Goal: Transaction & Acquisition: Book appointment/travel/reservation

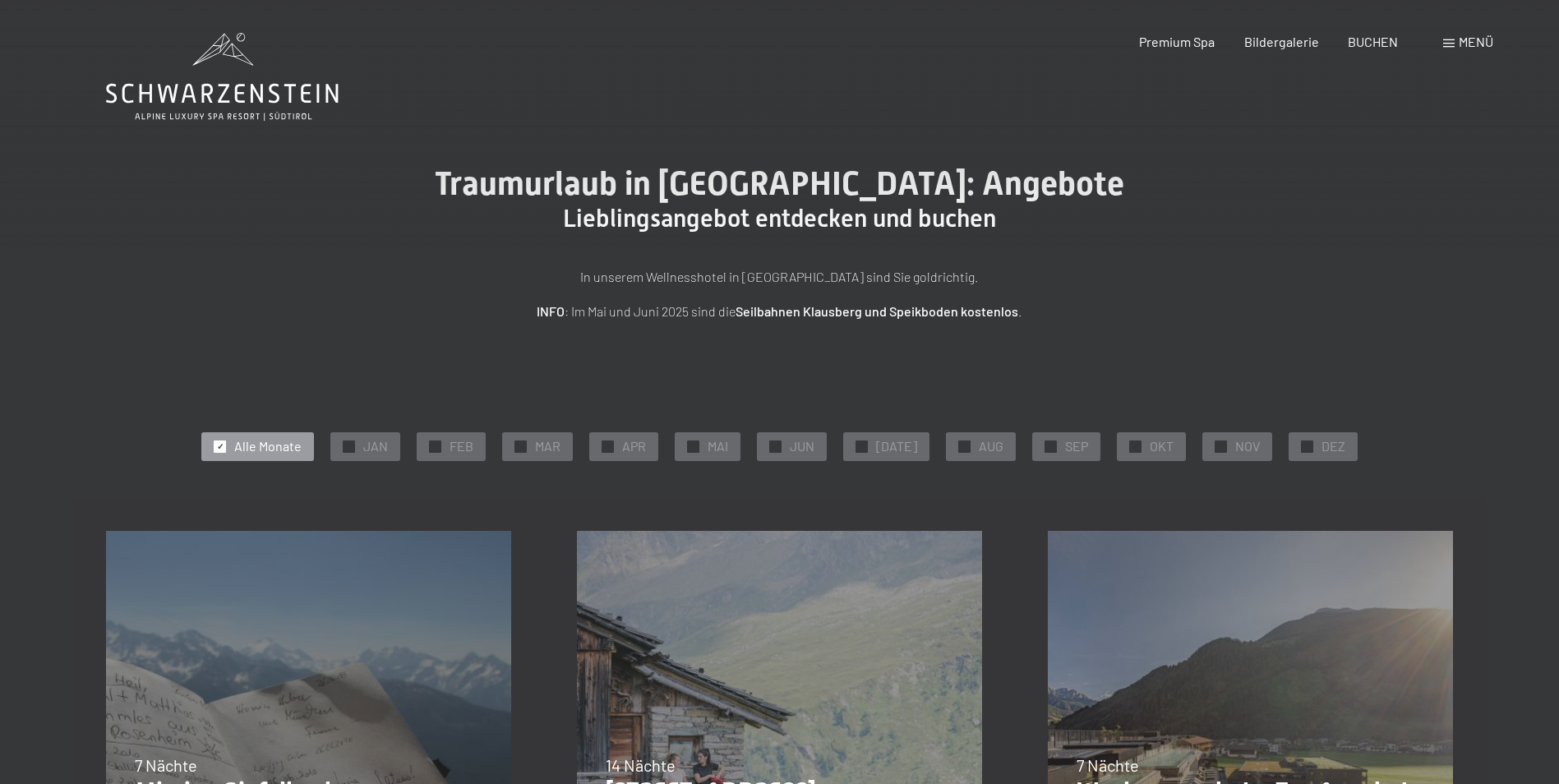
click at [637, 440] on span "Einwilligung Marketing*" at bounding box center [689, 439] width 135 height 16
click at [614, 440] on input "Einwilligung Marketing*" at bounding box center [605, 439] width 16 height 16
click at [635, 443] on span "Einwilligung Marketing*" at bounding box center [689, 439] width 135 height 16
click at [614, 443] on input "Einwilligung Marketing*" at bounding box center [605, 439] width 16 height 16
checkbox input "false"
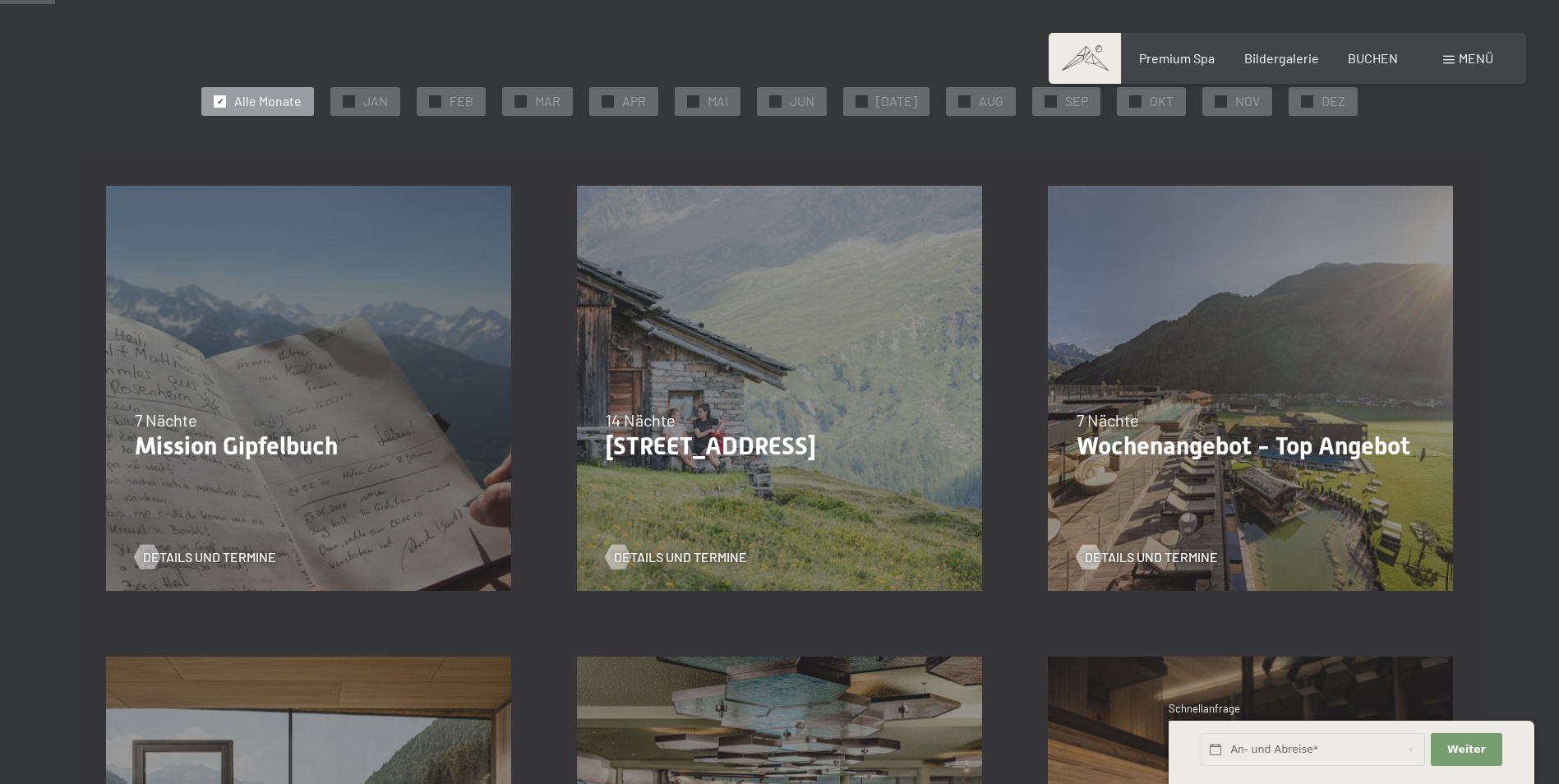
scroll to position [411, 0]
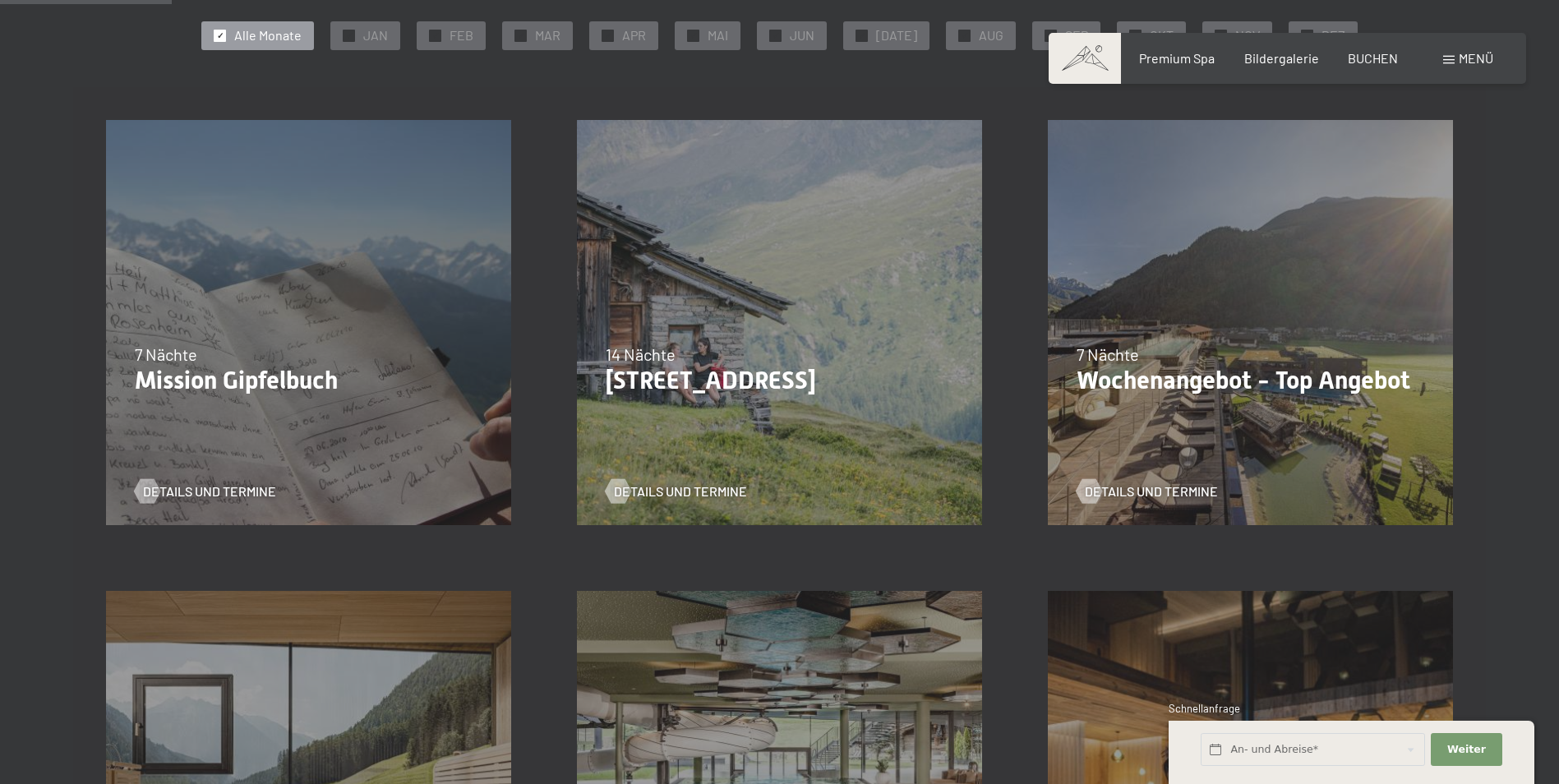
click at [273, 388] on p "Mission Gipfelbuch" at bounding box center [309, 380] width 348 height 30
click at [291, 463] on div "Details und Termine" at bounding box center [303, 478] width 336 height 43
click at [1284, 365] on p "Wochenangebot - Top Angebot" at bounding box center [1250, 380] width 348 height 30
click at [1237, 457] on div "Details und Termine" at bounding box center [1245, 478] width 336 height 43
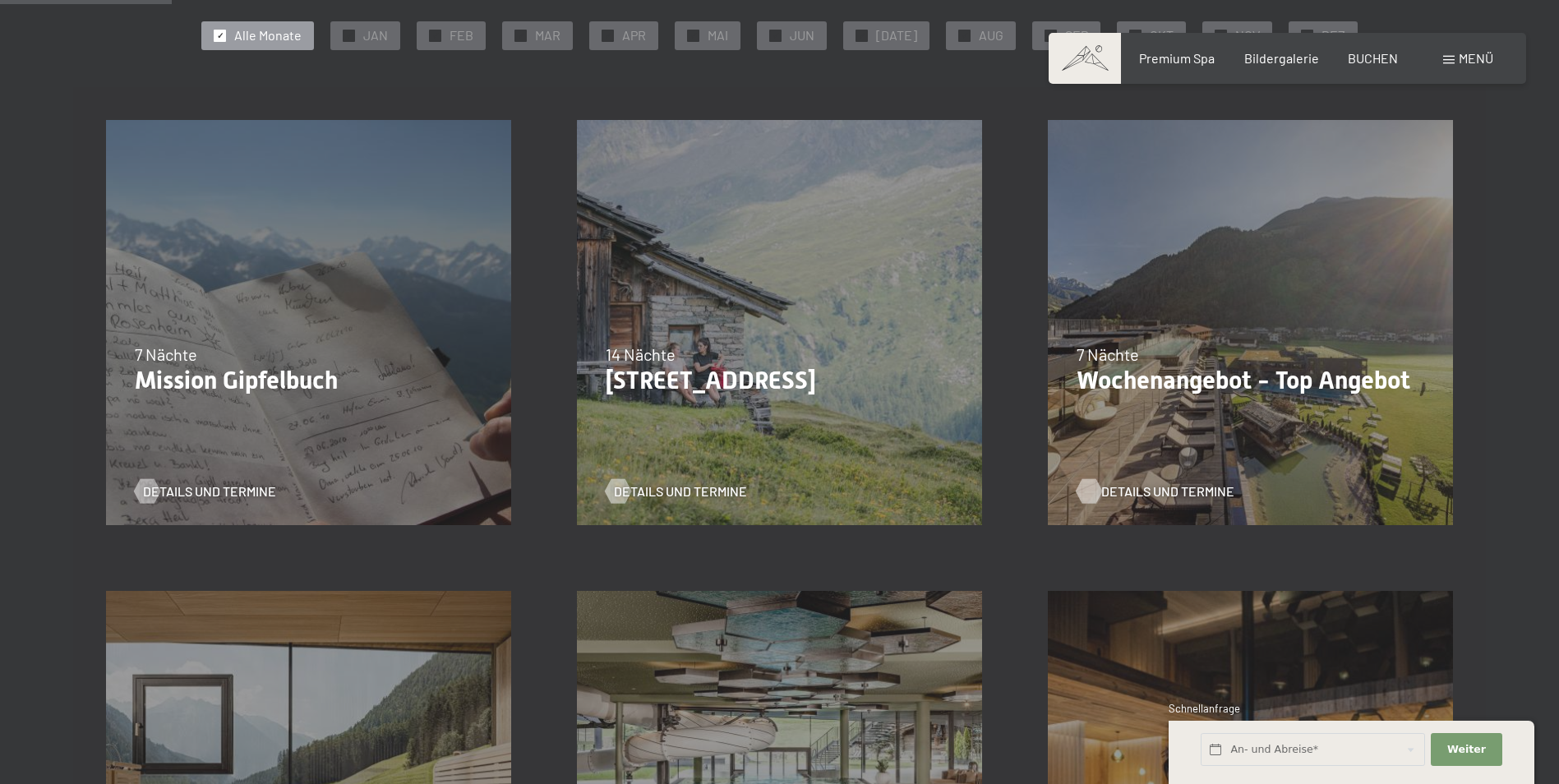
click at [1091, 492] on div at bounding box center [1089, 491] width 14 height 25
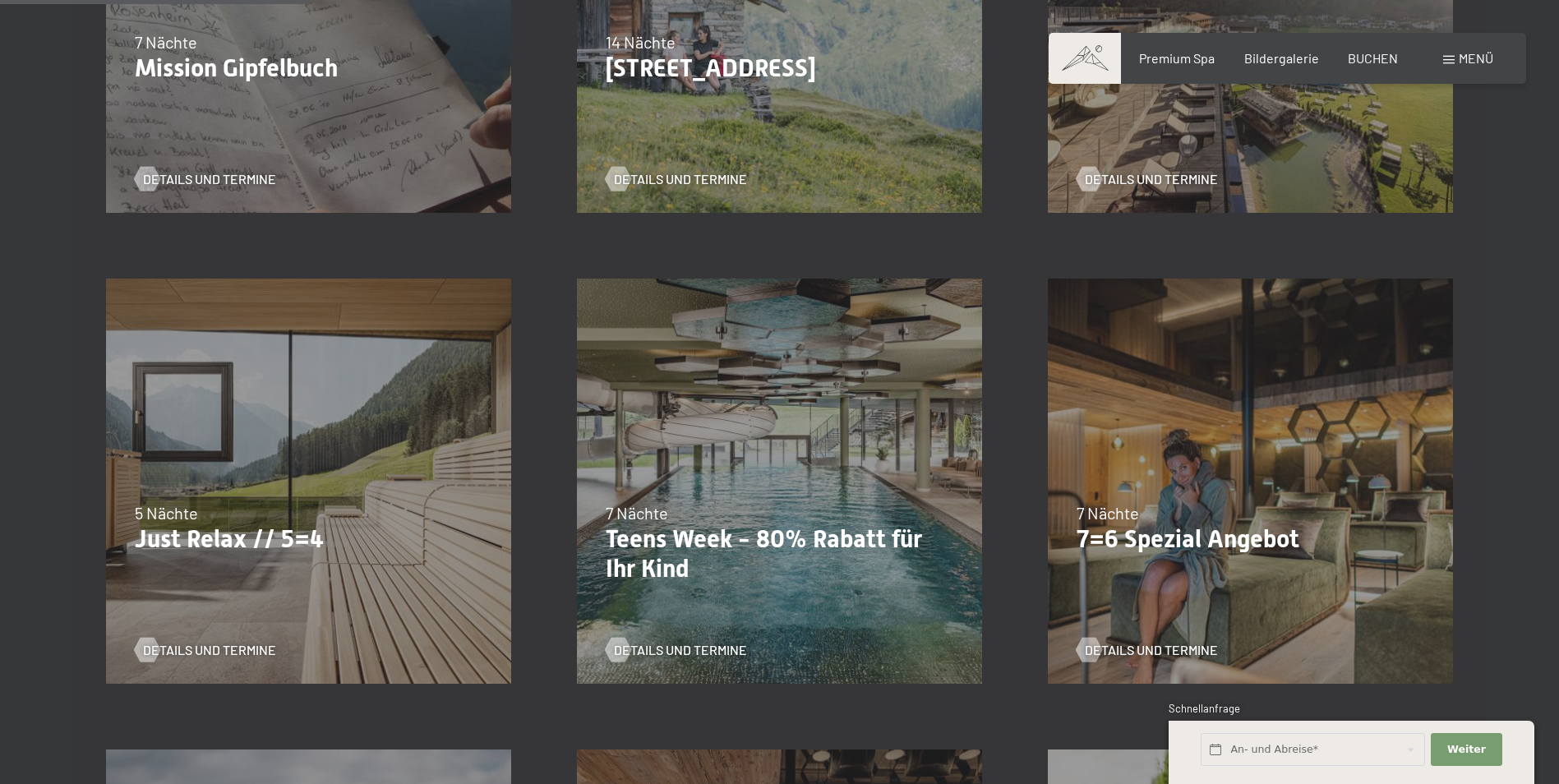
scroll to position [739, 0]
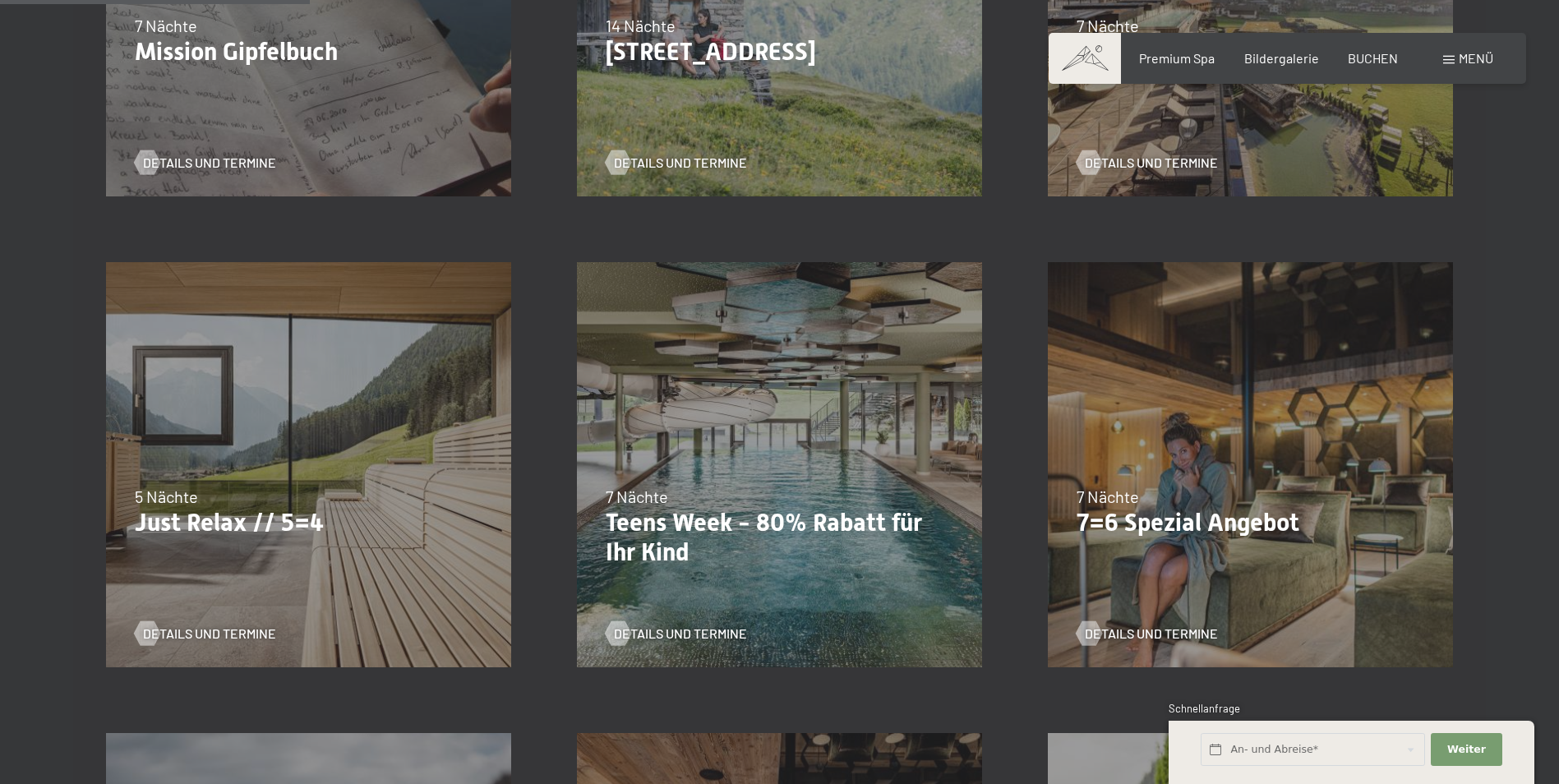
click at [1217, 483] on div "04.10.–26.10.2025 01.11.–21.12.2025 10.01.–01.02.2026 07.03.–29.03.2026 16.05.–…" at bounding box center [1250, 464] width 471 height 471
click at [1091, 625] on div at bounding box center [1089, 634] width 14 height 25
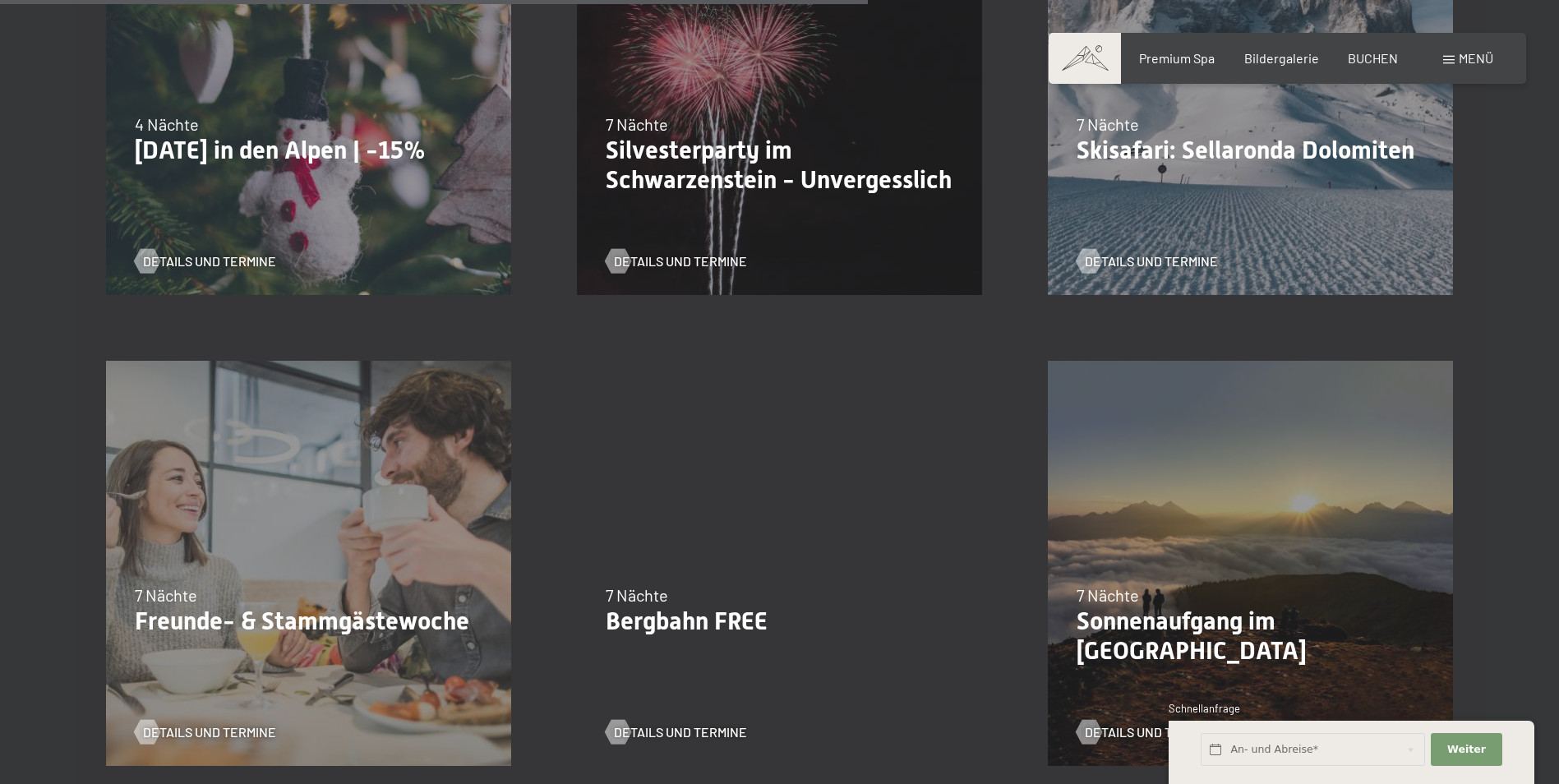
scroll to position [2136, 0]
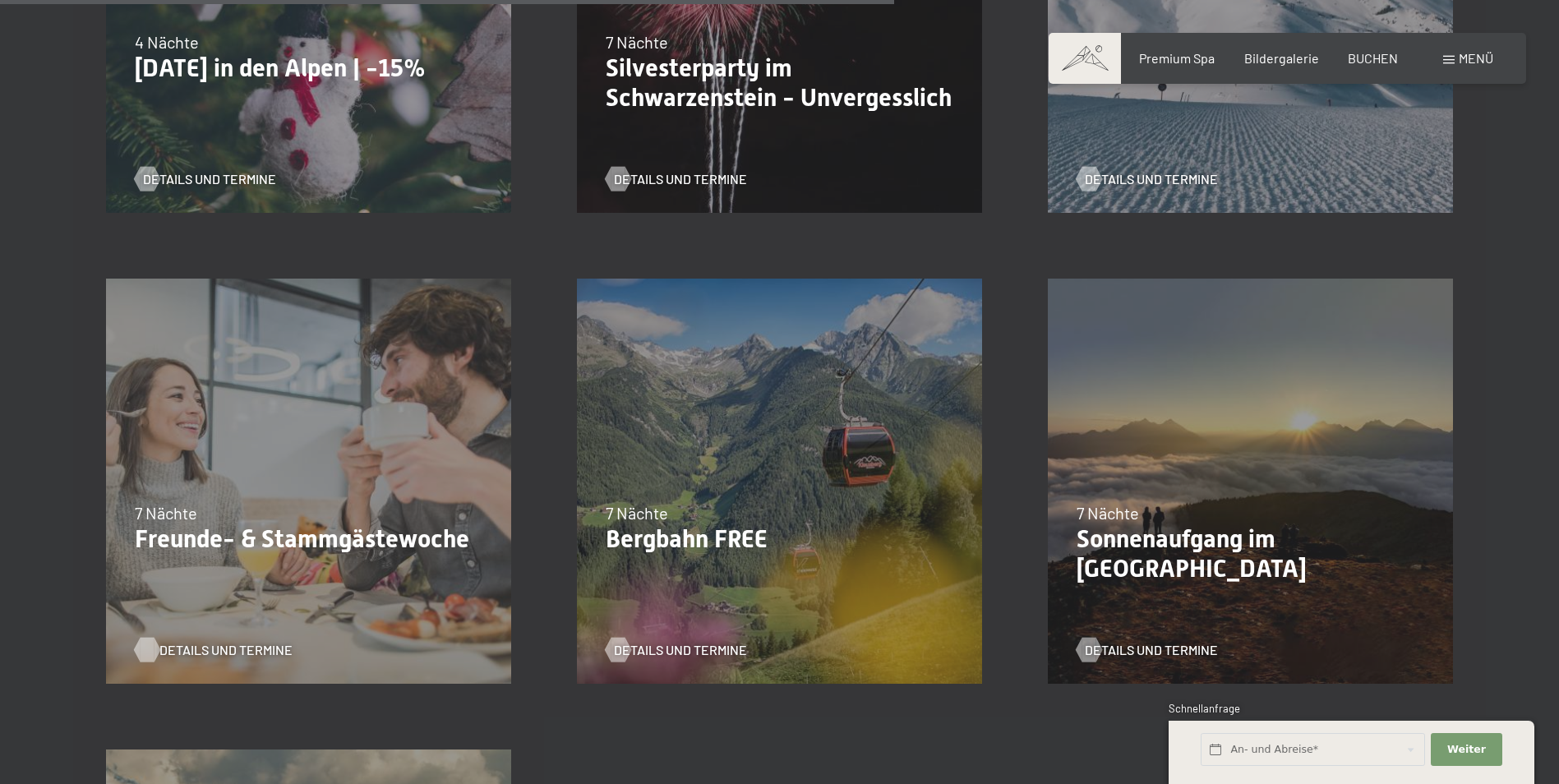
click at [146, 647] on div at bounding box center [147, 649] width 14 height 25
click at [615, 647] on div at bounding box center [617, 649] width 14 height 25
click at [1084, 653] on div at bounding box center [1089, 649] width 14 height 25
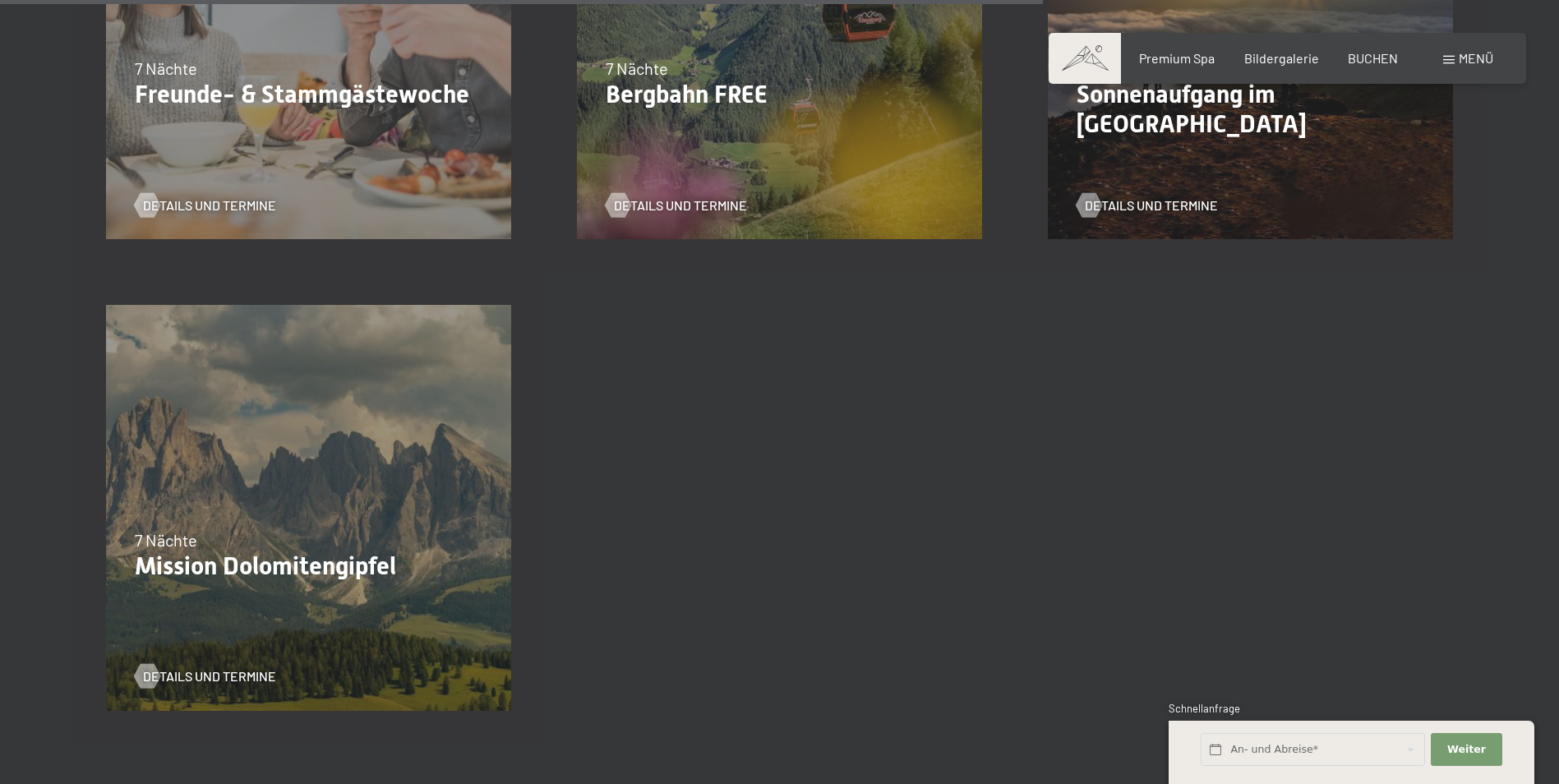
scroll to position [2629, 0]
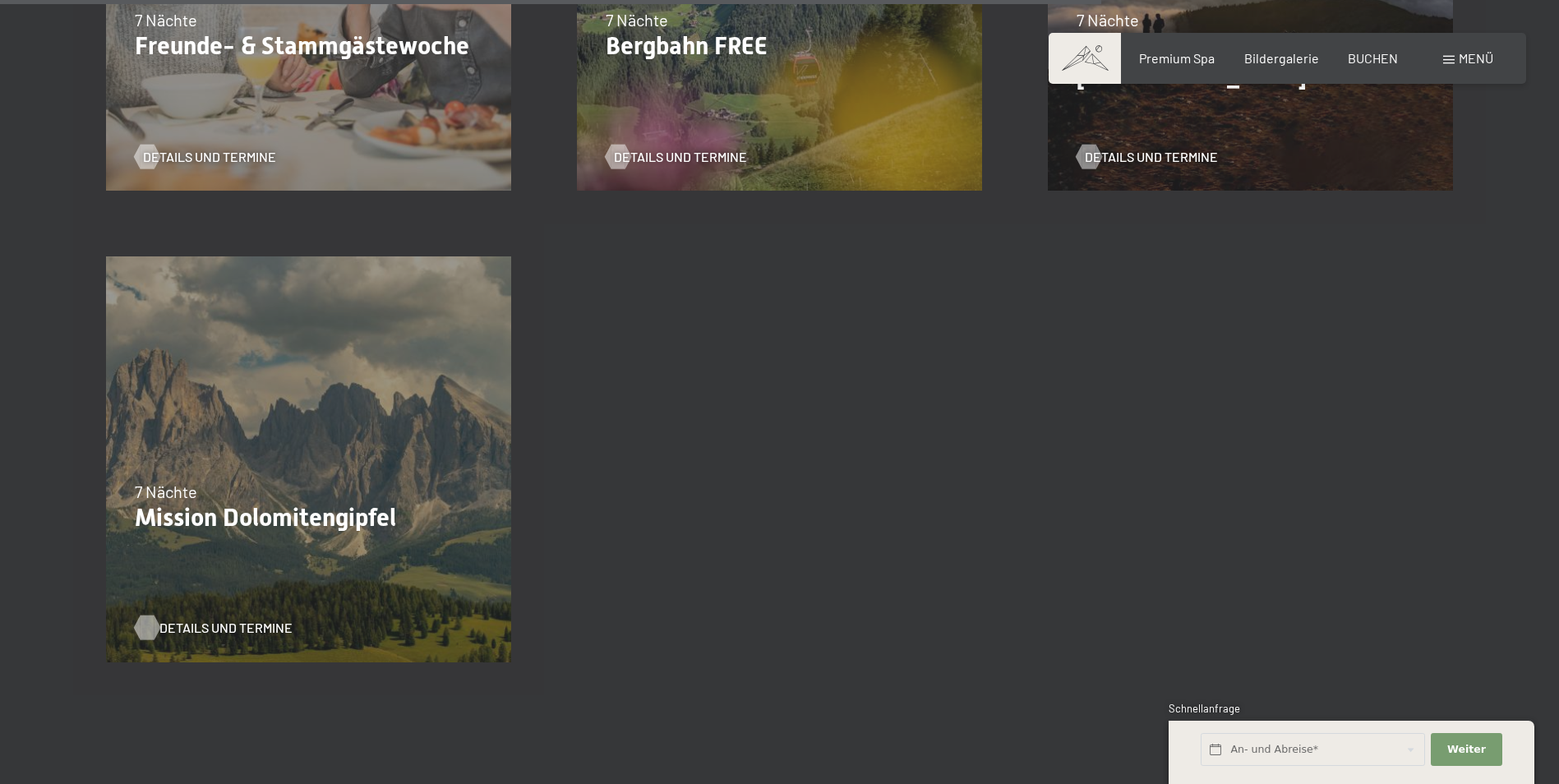
click at [142, 623] on div at bounding box center [147, 628] width 14 height 25
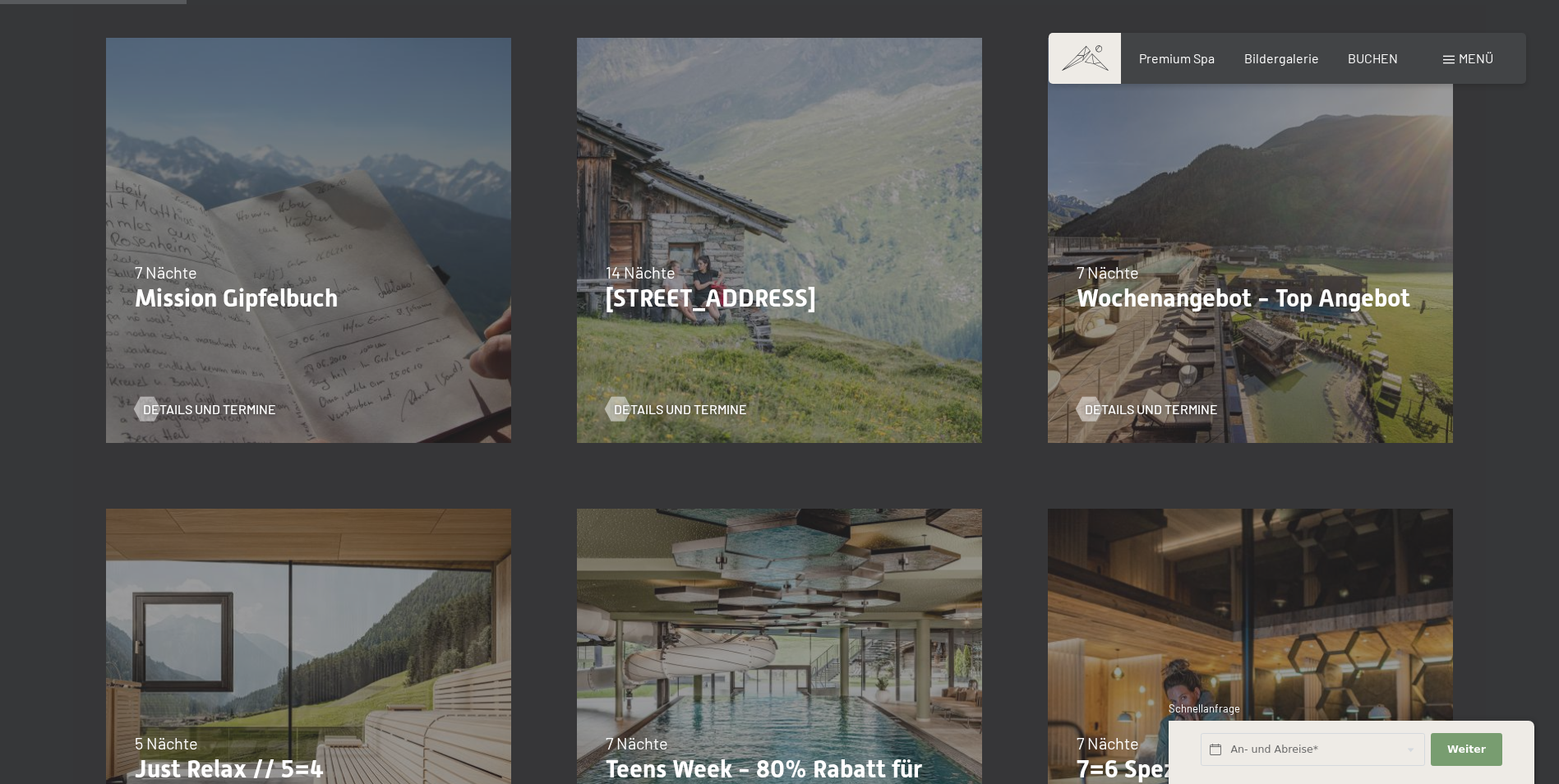
scroll to position [411, 0]
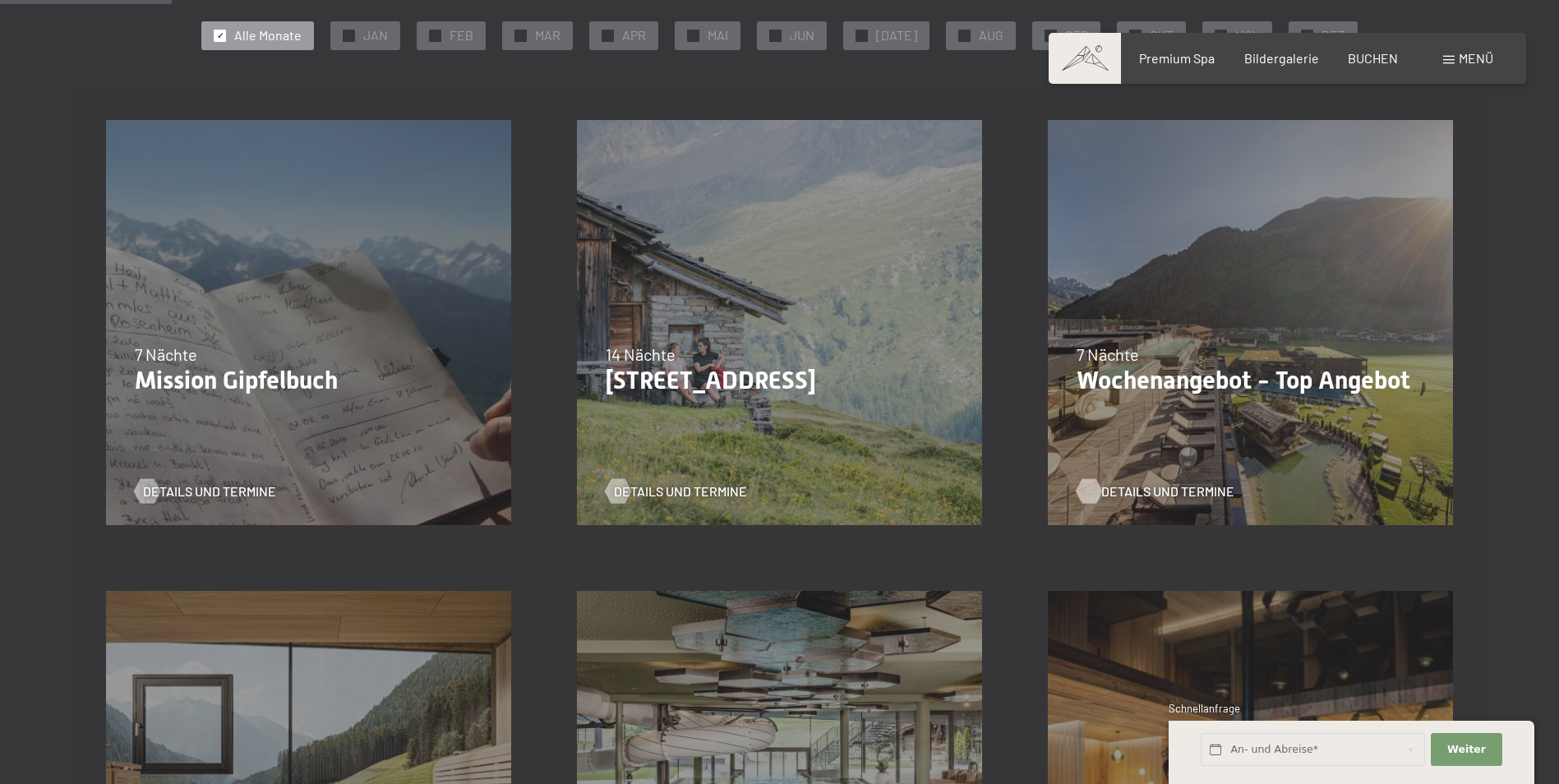
click at [1092, 488] on div at bounding box center [1089, 491] width 14 height 25
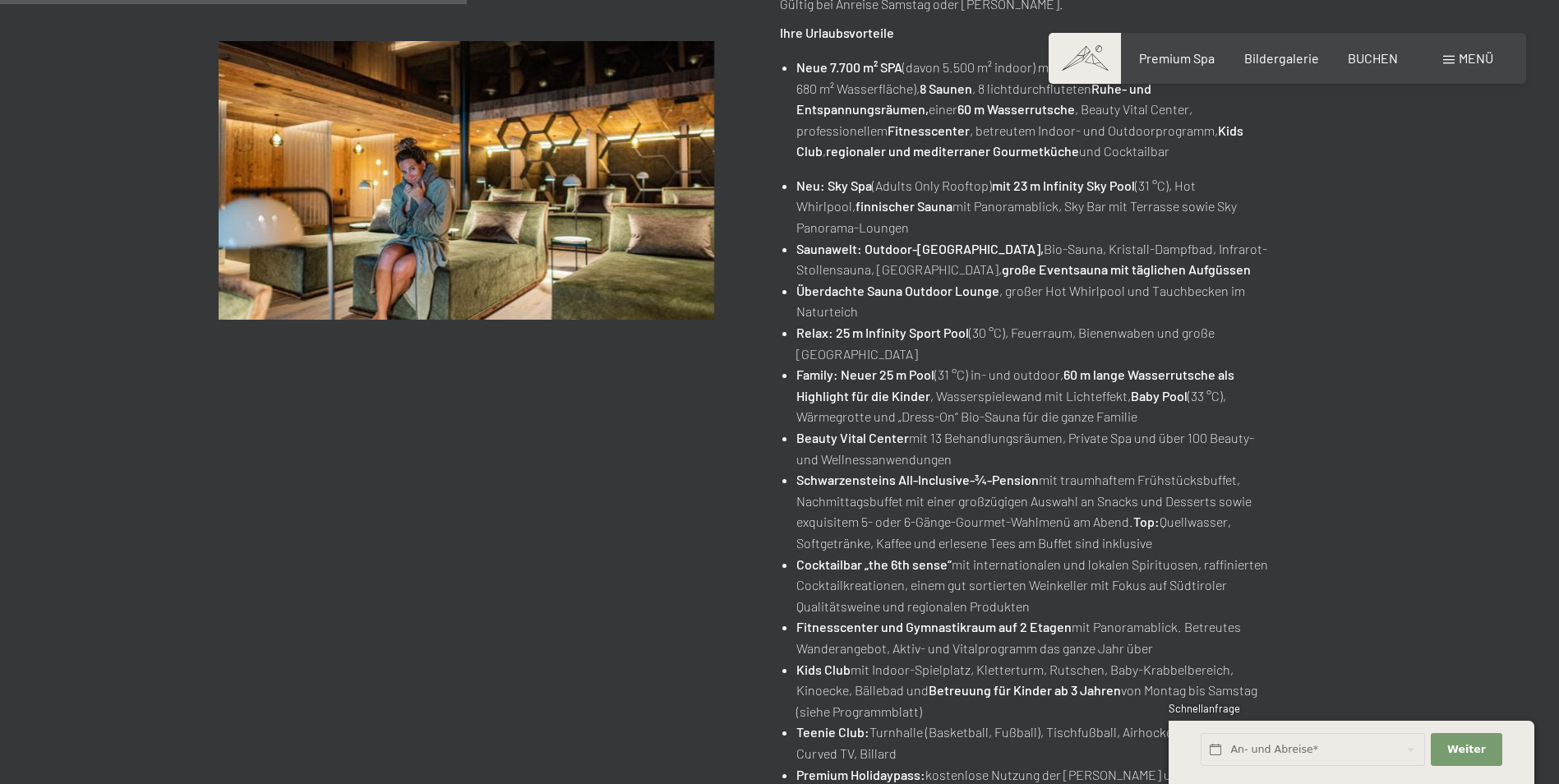
scroll to position [575, 0]
